Goal: Information Seeking & Learning: Learn about a topic

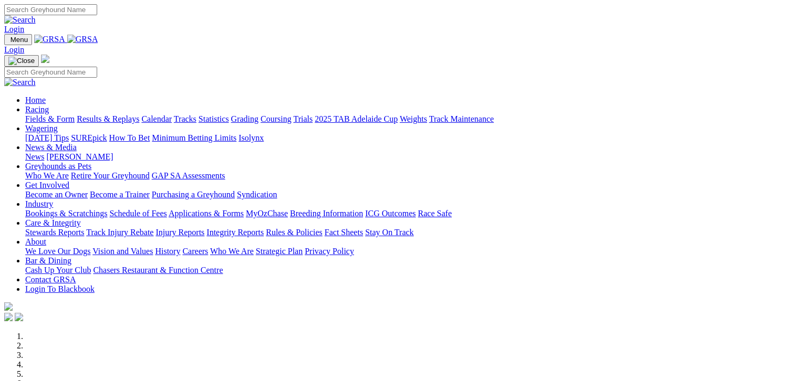
click at [54, 114] on link "Fields & Form" at bounding box center [49, 118] width 49 height 9
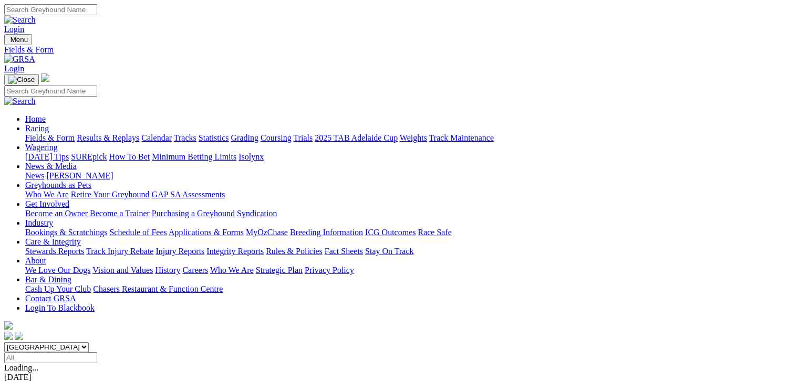
scroll to position [164, 0]
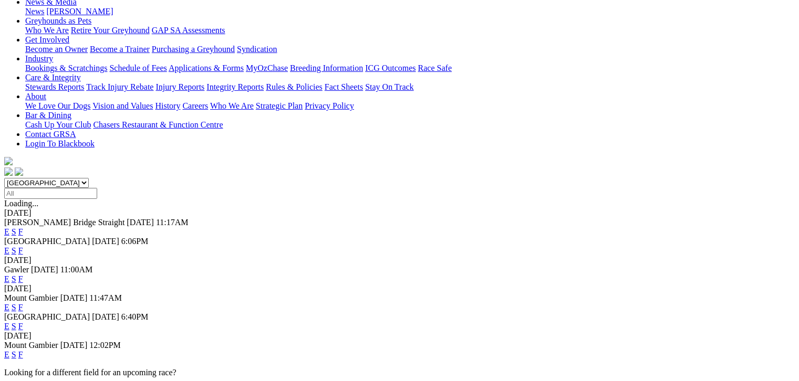
click at [23, 350] on link "F" at bounding box center [20, 354] width 5 height 9
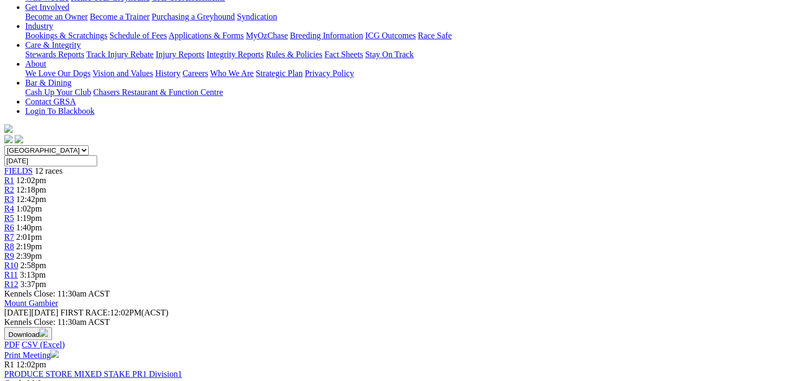
scroll to position [118, 0]
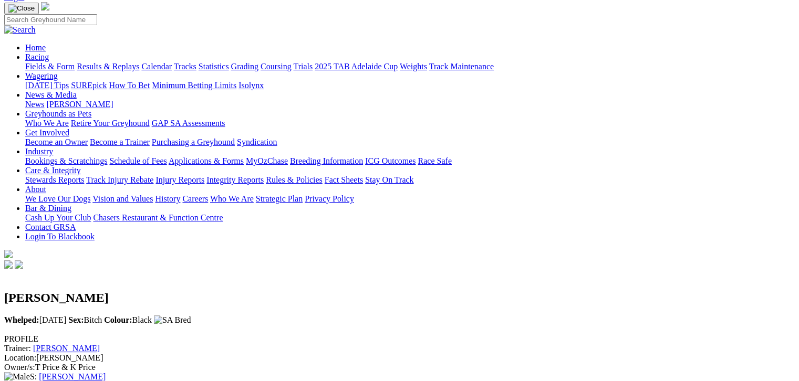
scroll to position [92, 0]
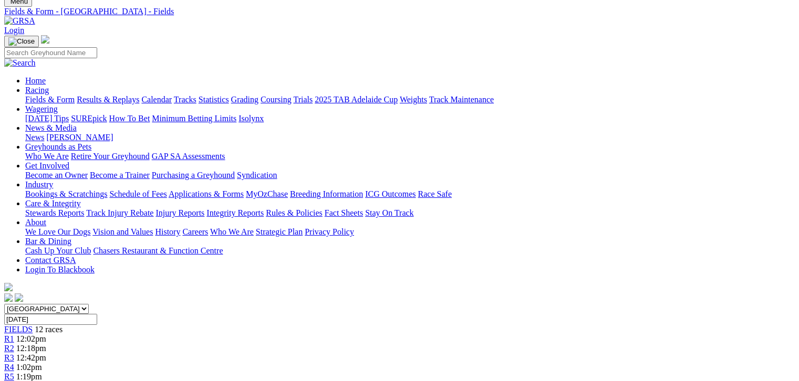
scroll to position [39, 0]
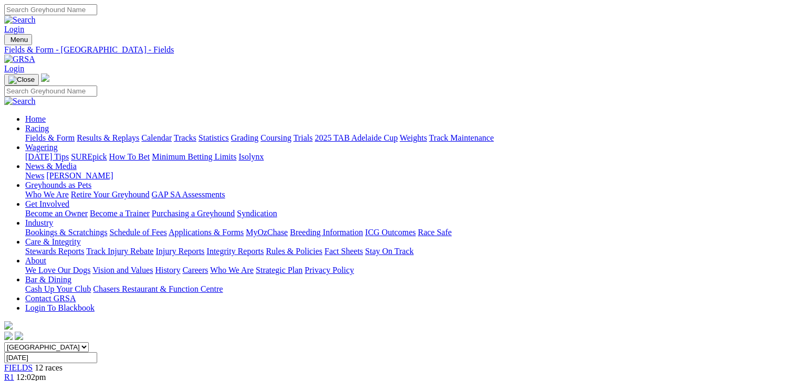
scroll to position [25, 0]
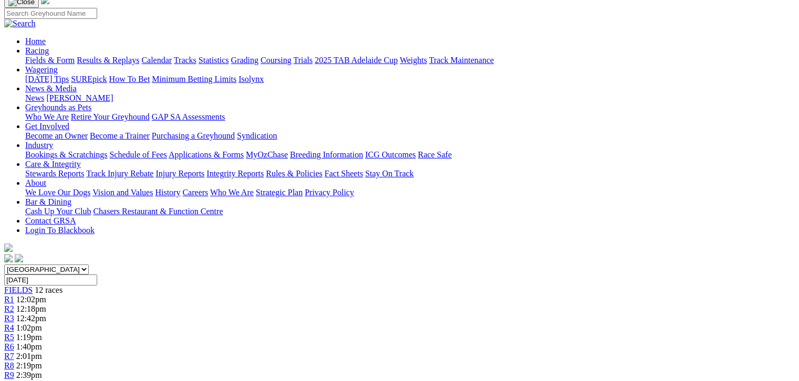
scroll to position [90, 0]
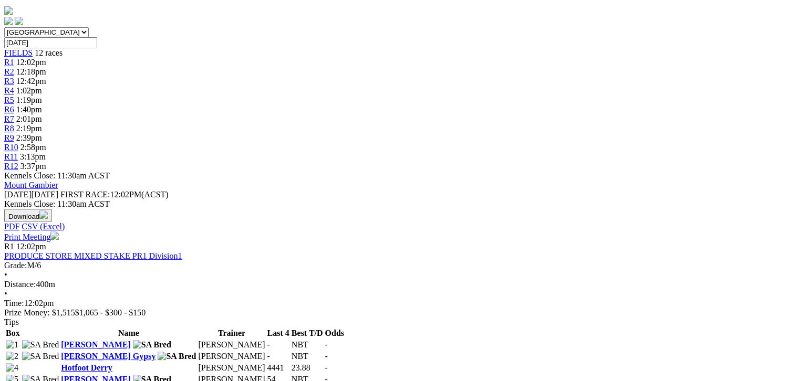
scroll to position [354, 0]
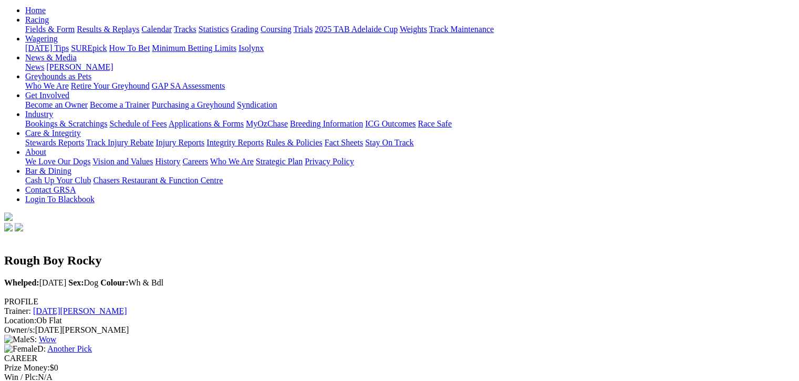
scroll to position [131, 0]
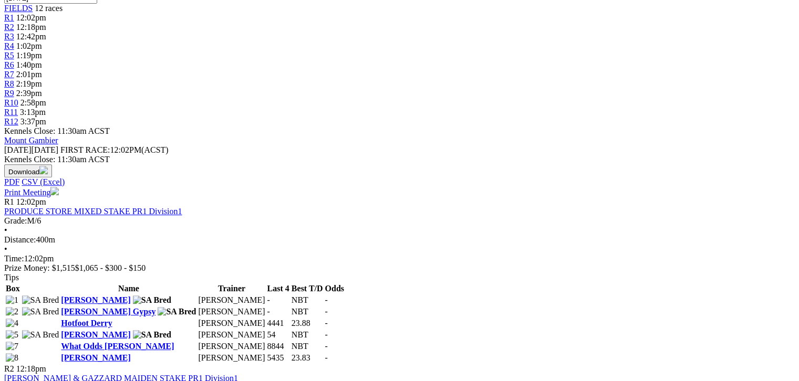
scroll to position [223, 0]
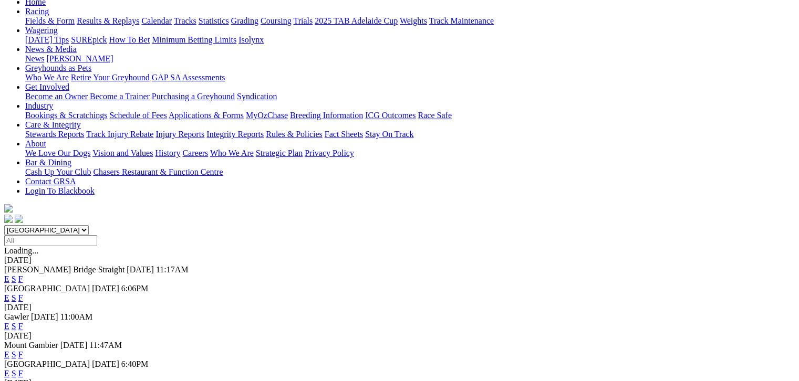
scroll to position [144, 0]
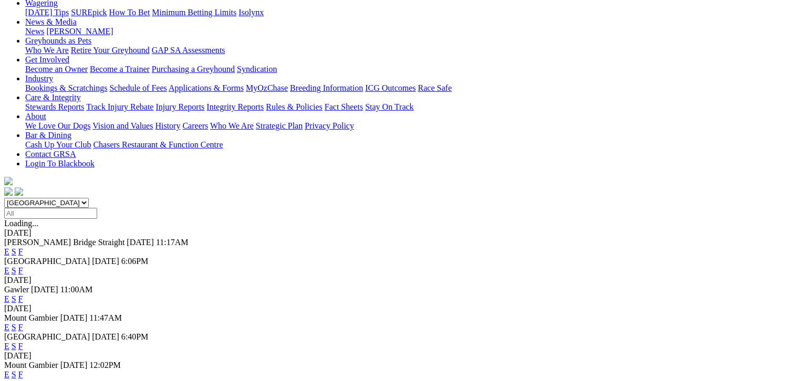
click at [23, 342] on link "F" at bounding box center [20, 346] width 5 height 9
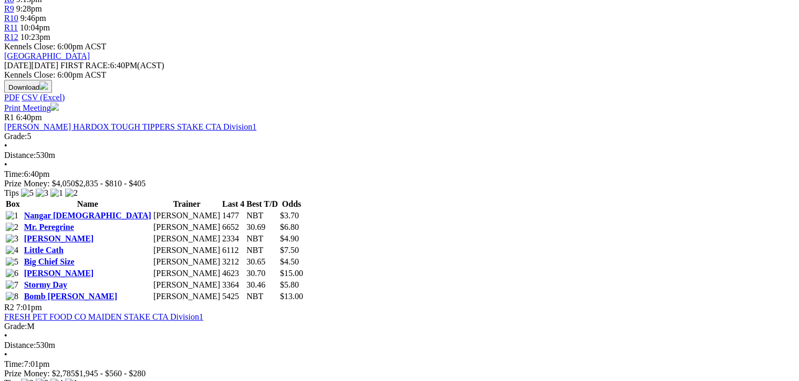
scroll to position [433, 0]
